Goal: Answer question/provide support

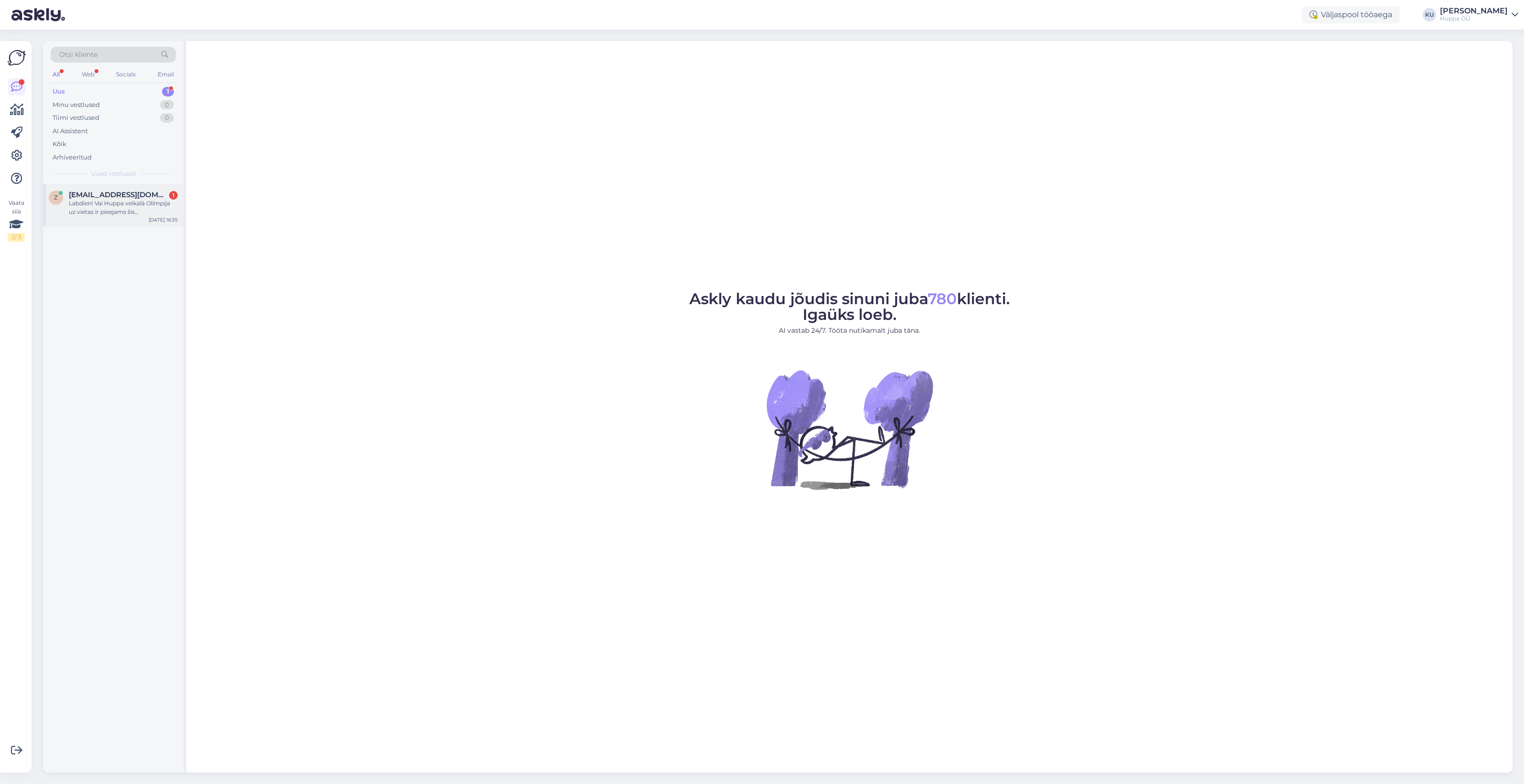
click at [106, 196] on span "[EMAIL_ADDRESS][DOMAIN_NAME]" at bounding box center [118, 195] width 99 height 9
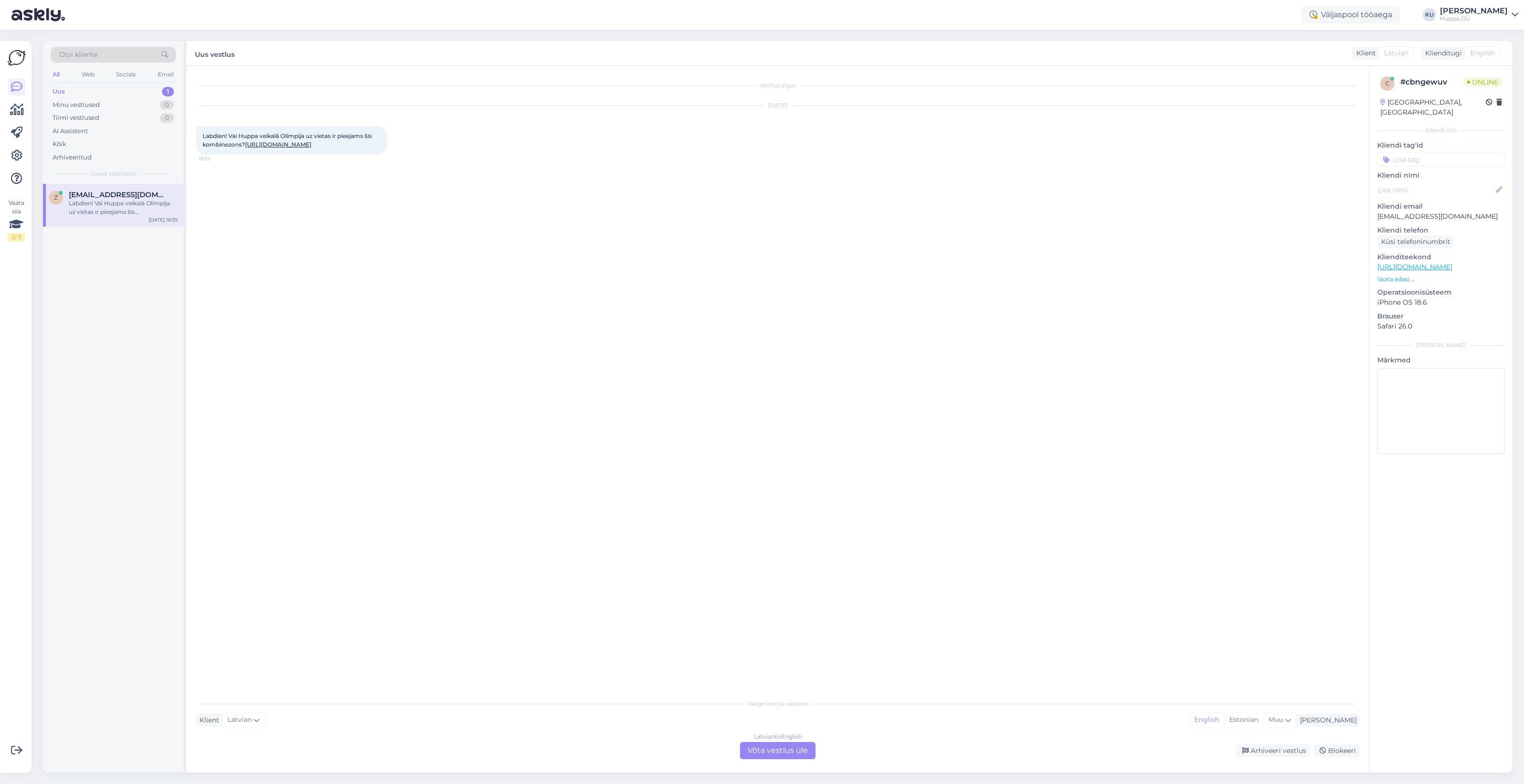
click at [805, 749] on div "Latvian to English Võta vestlus üle" at bounding box center [778, 750] width 76 height 17
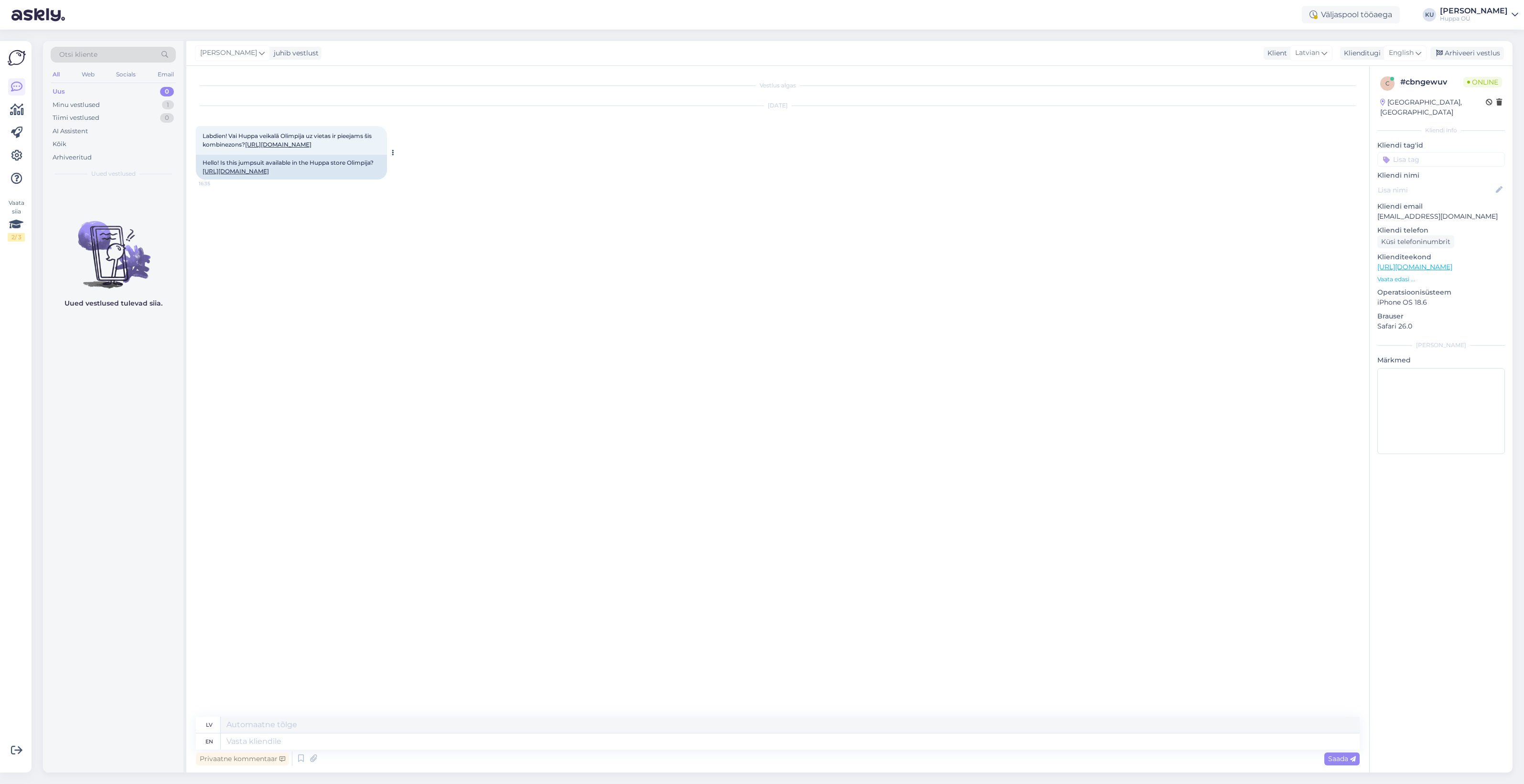
click at [250, 175] on link "[URL][DOMAIN_NAME]" at bounding box center [235, 171] width 66 height 7
click at [299, 743] on textarea at bounding box center [790, 741] width 1139 height 16
type textarea "Hi! Let"
type textarea "Sveiki!"
type textarea "Hi! Let me che"
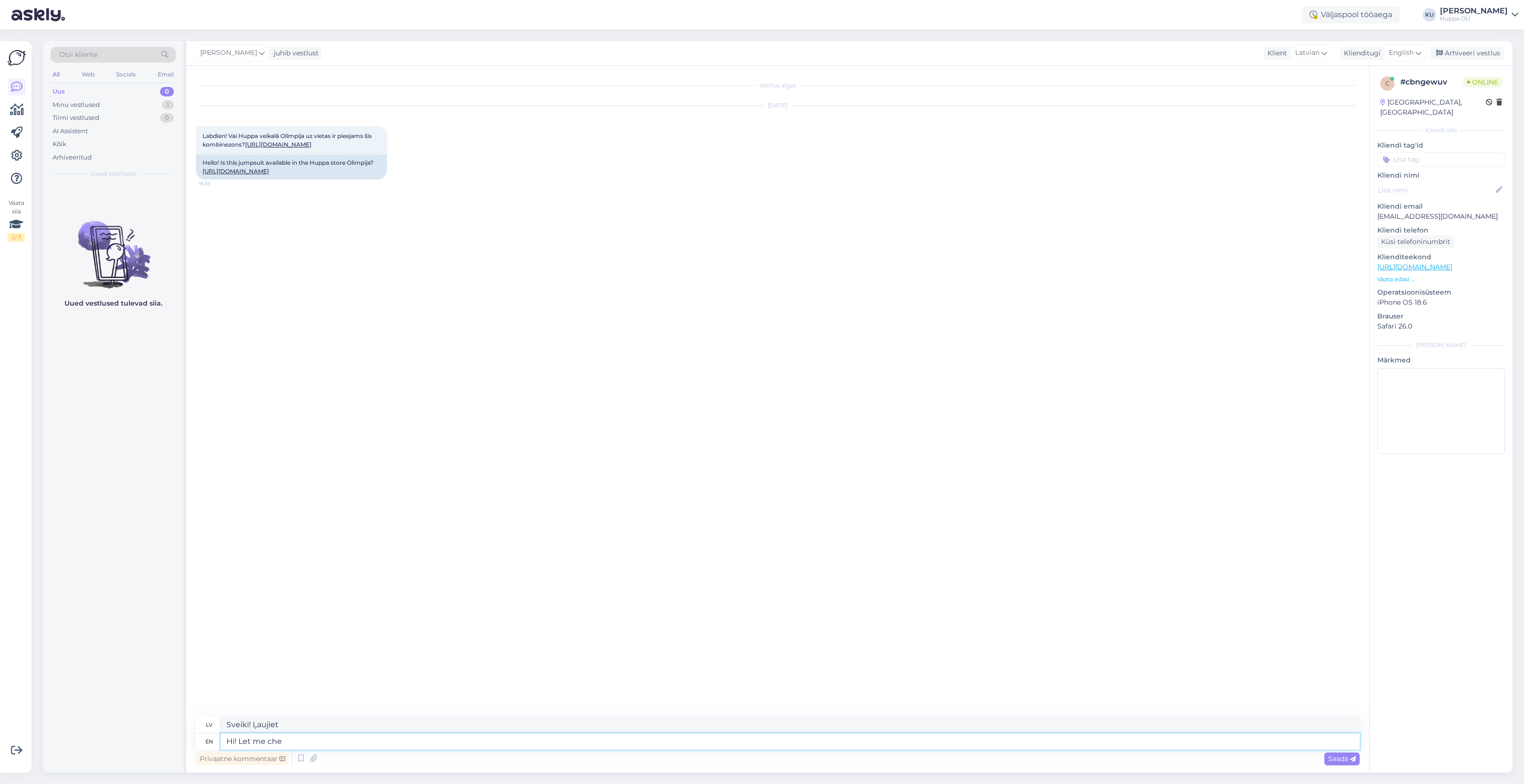
type textarea "Sveiki! Ļaujiet man"
type textarea "Hi! Let me check"
type textarea "Sveiki! Ļaujiet man pačukstēt."
type textarea "Hi! Let me check. W"
type textarea "Sveiki! Ļaujiet man pārbaudīt."
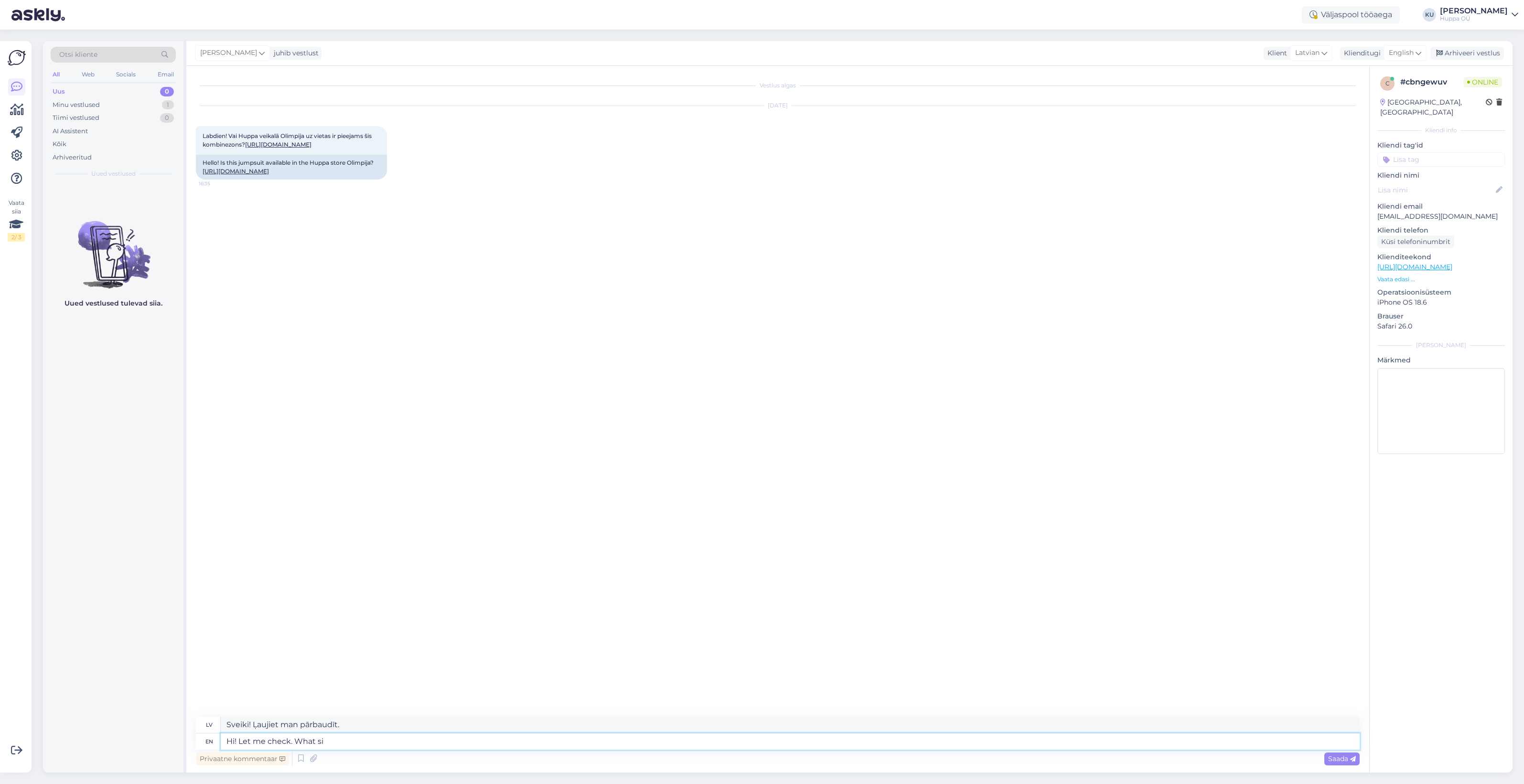
type textarea "Hi! Let me check. What siz"
type textarea "Sveiki! Ļaujiet man pārbaudīt. Kas"
type textarea "Hi! Let me check. What size"
type textarea "Sveiki! Ļaujiet man pārbaudīt. Kāds izmērs?"
type textarea "Hi! Let me check. What size?"
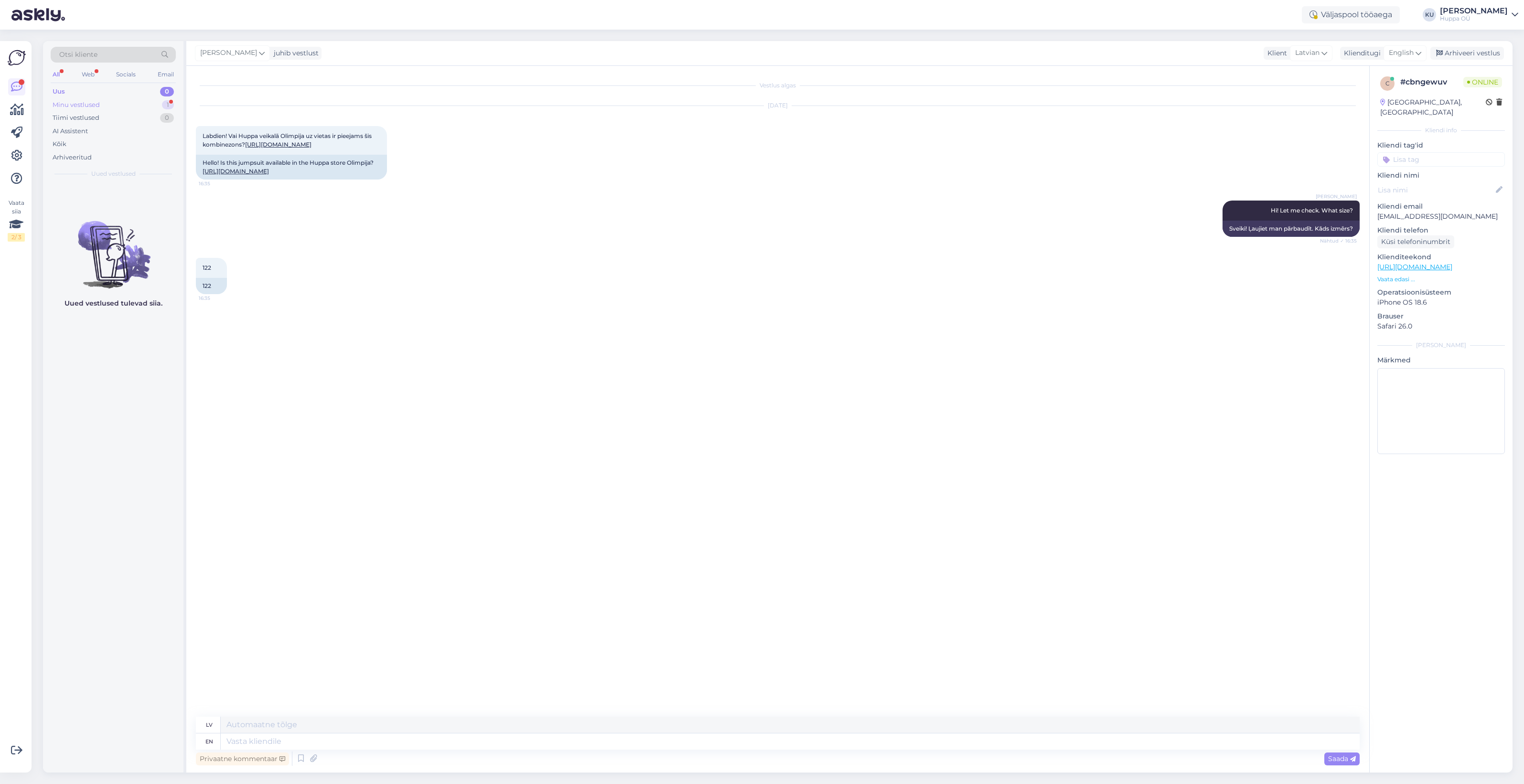
click at [147, 108] on div "Minu vestlused 1" at bounding box center [114, 105] width 125 height 14
click at [123, 205] on div "122" at bounding box center [123, 203] width 109 height 9
click at [257, 741] on textarea at bounding box center [790, 741] width 1139 height 16
type textarea "No, on"
type textarea "Nē,"
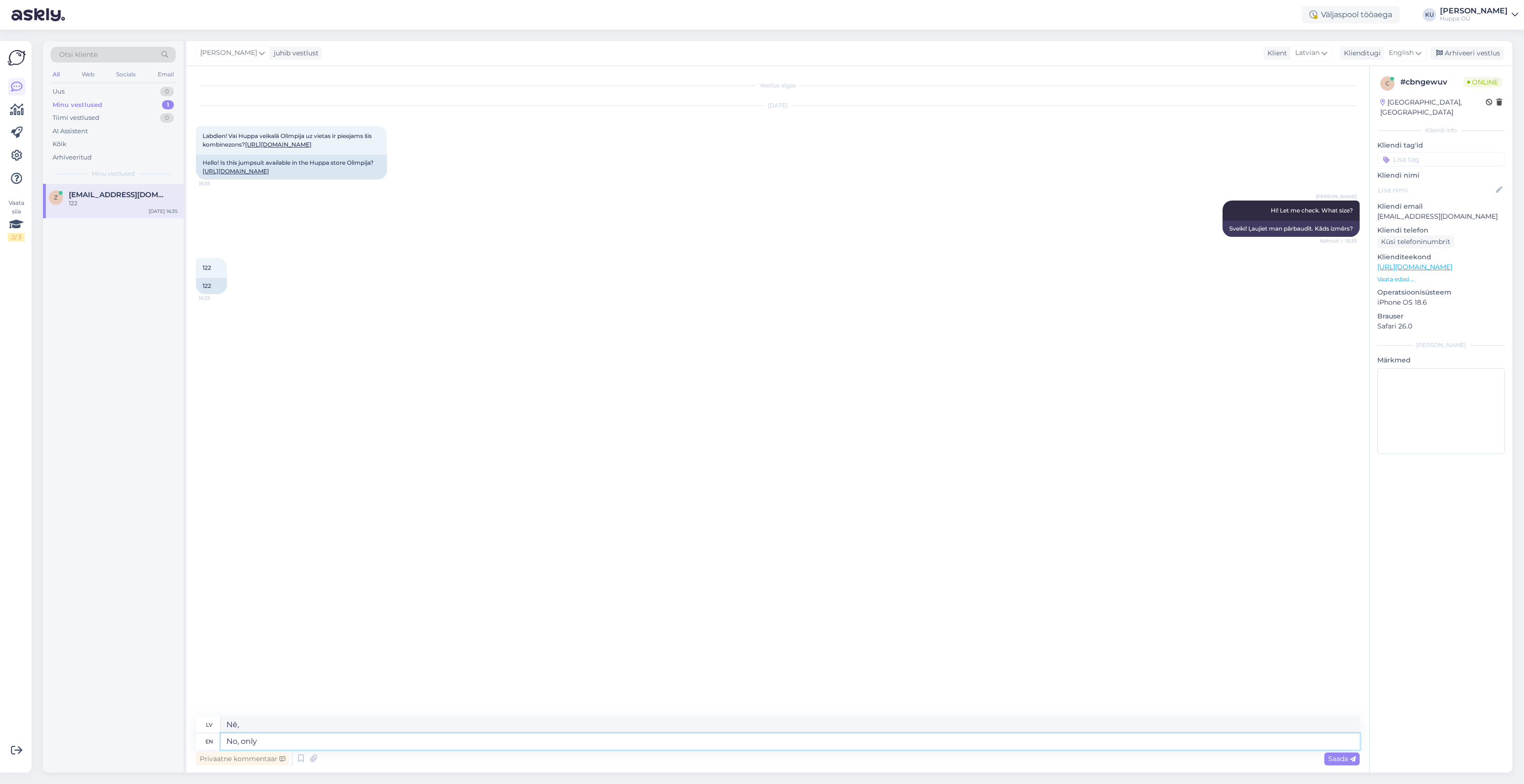
type textarea "No, only"
type textarea "Nē, tikai"
type textarea "No, only oi"
type textarea "Nē, tikai oi"
type textarea "No, only"
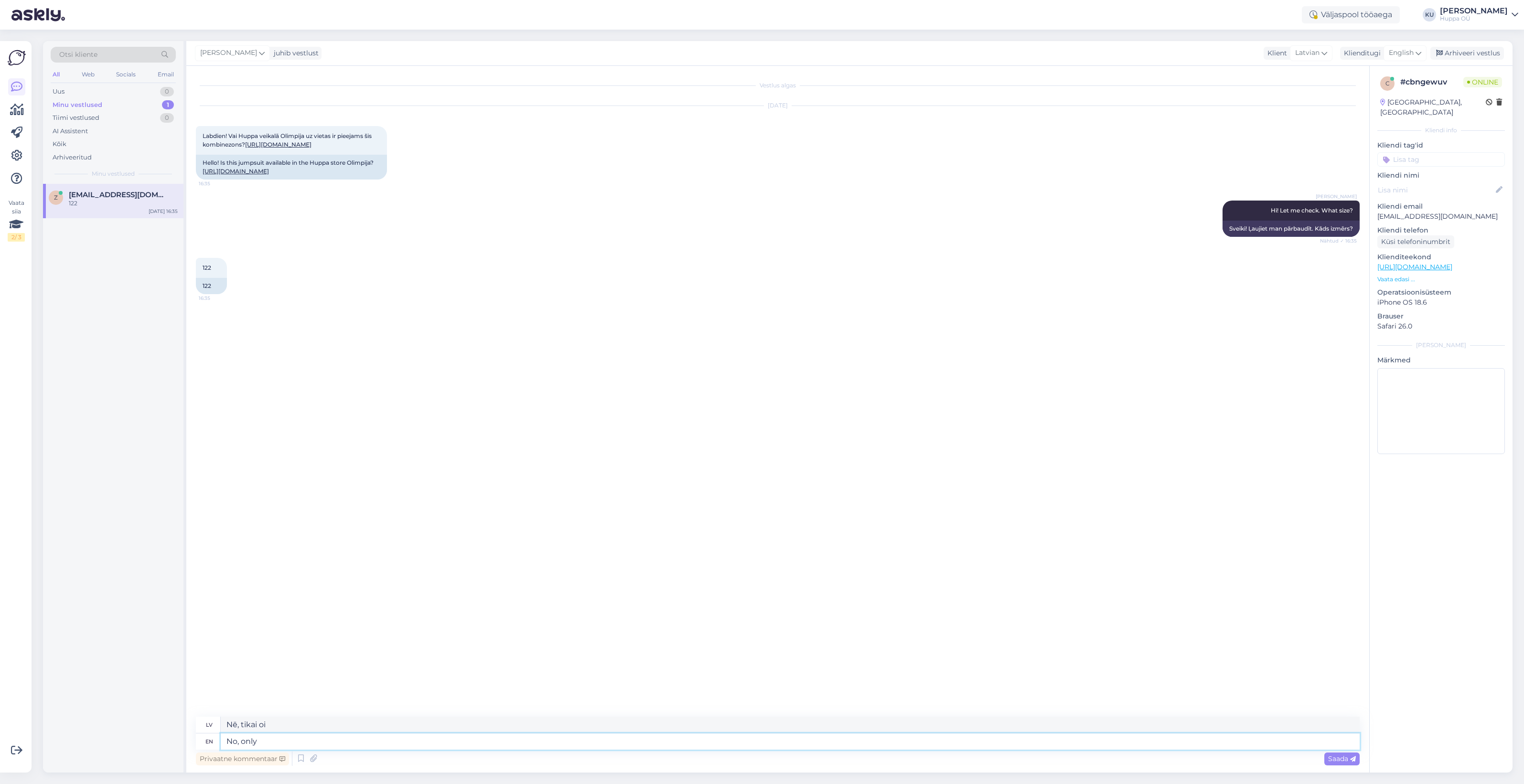
type textarea "Nē, tikai"
type textarea "No, only in"
type textarea "Nē, tikai iekšā"
type textarea "No, only in Zemitana sh"
type textarea "Nē, tikai [GEOGRAPHIC_DATA]"
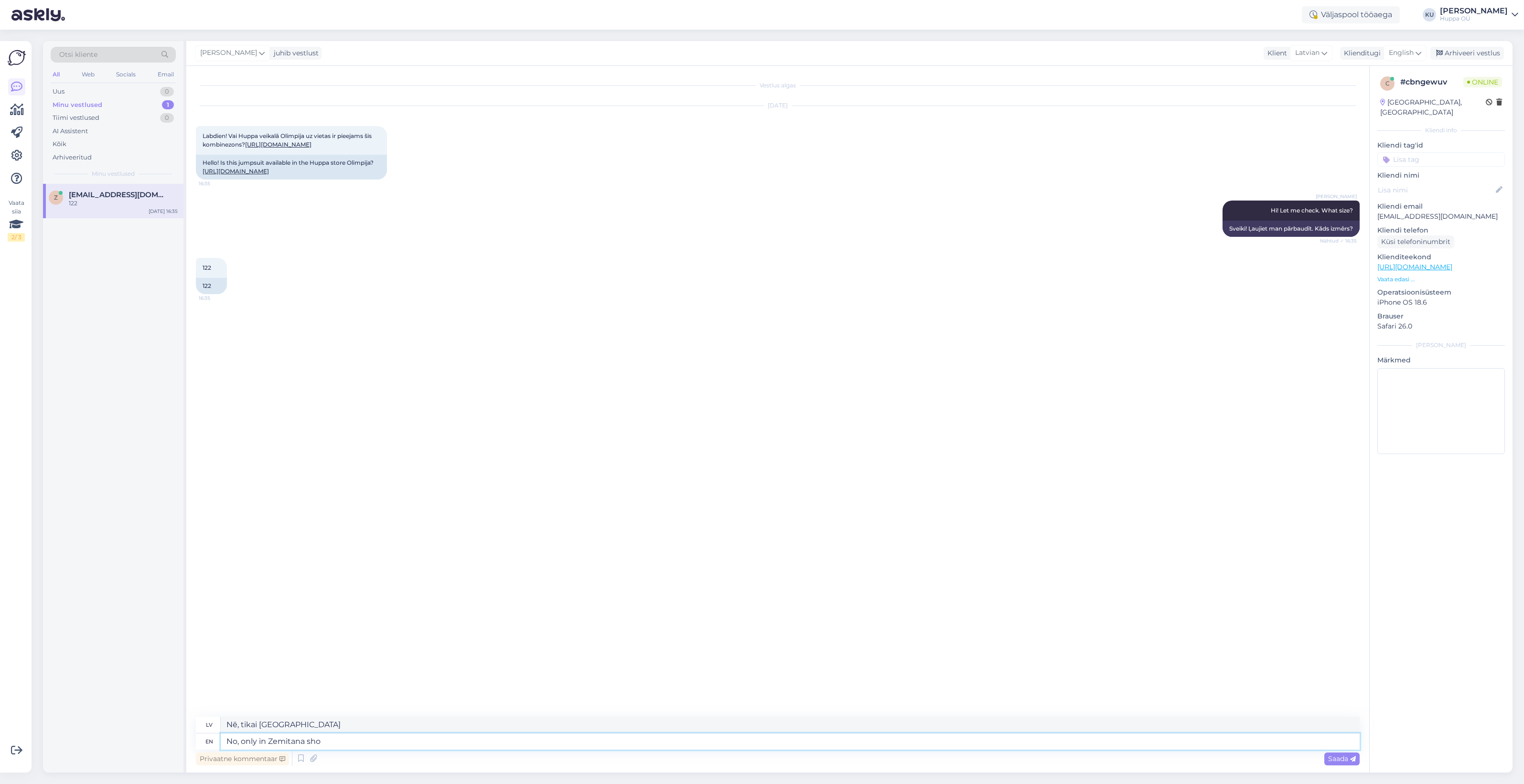
type textarea "No, only in Zemitana shop"
type textarea "Nē, tikai Zemitana veikalā"
click at [120, 211] on div "z [EMAIL_ADDRESS][DOMAIN_NAME] 1 Paldies! [DATE] 16:35" at bounding box center [113, 201] width 140 height 34
click at [1482, 54] on div "Arhiveeri vestlus" at bounding box center [1467, 53] width 73 height 13
